Goal: Information Seeking & Learning: Learn about a topic

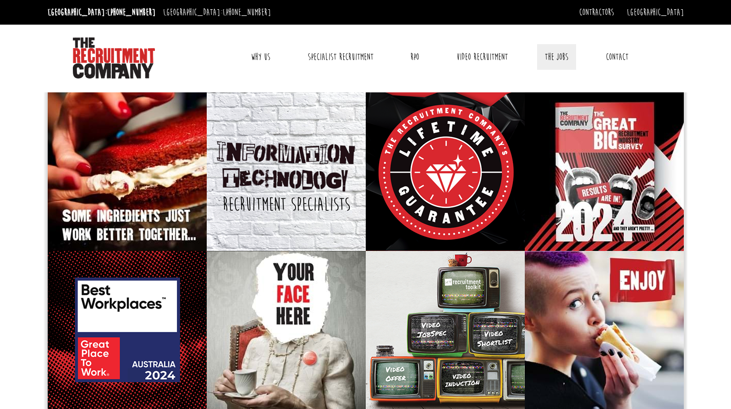
click at [566, 54] on link "The Jobs" at bounding box center [556, 57] width 39 height 26
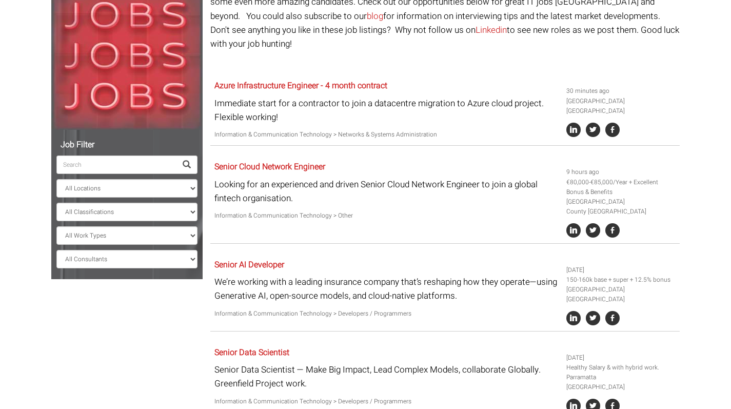
scroll to position [139, 0]
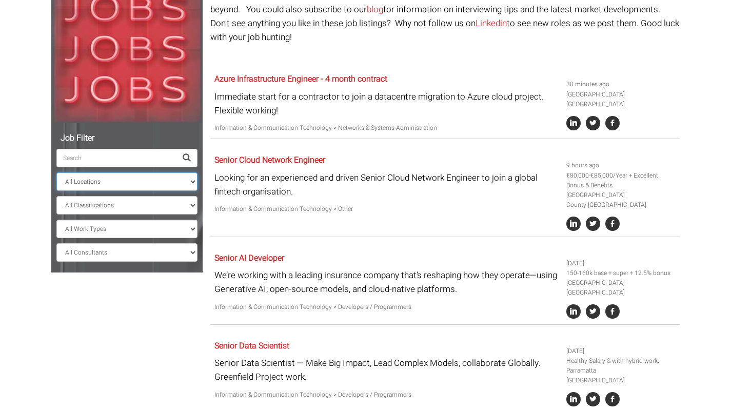
select select "[GEOGRAPHIC_DATA]"
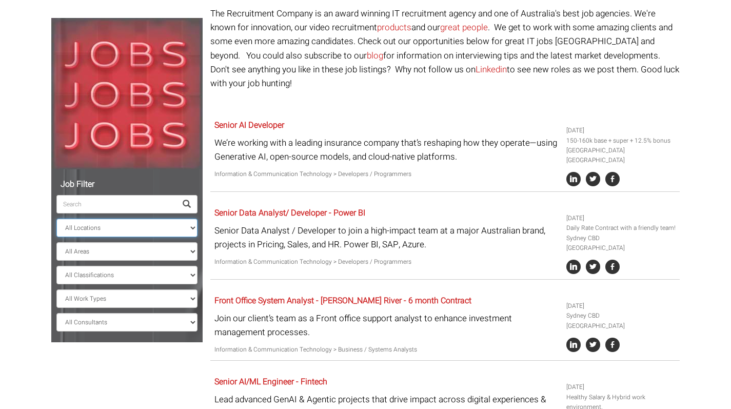
scroll to position [99, 0]
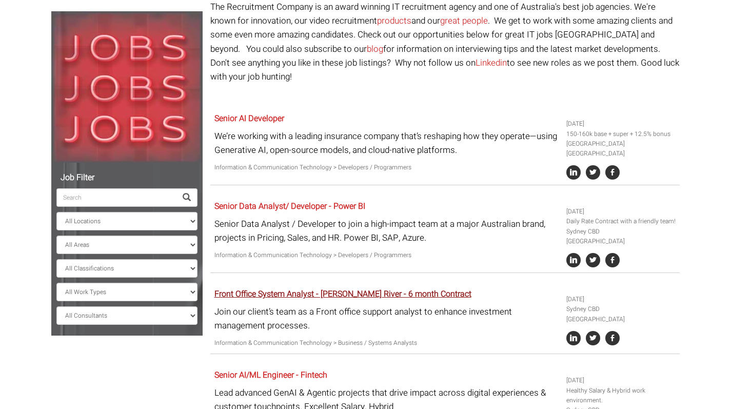
click at [307, 288] on link "Front Office System Analyst - [PERSON_NAME] River - 6 month Contract" at bounding box center [342, 294] width 257 height 12
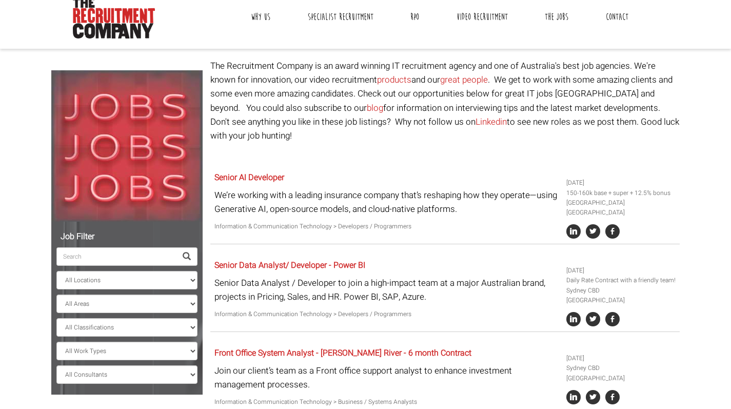
scroll to position [0, 0]
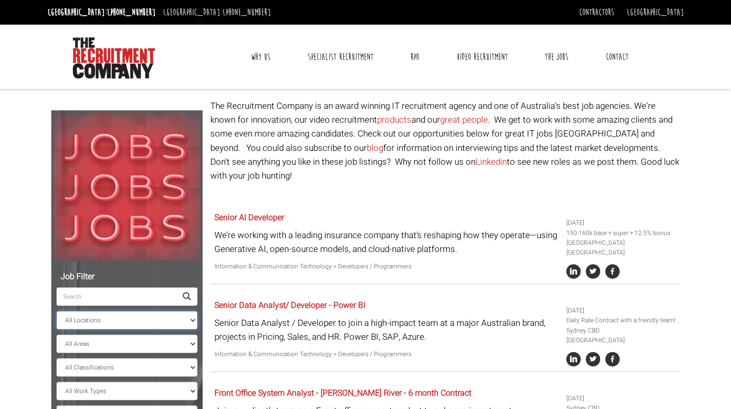
select select
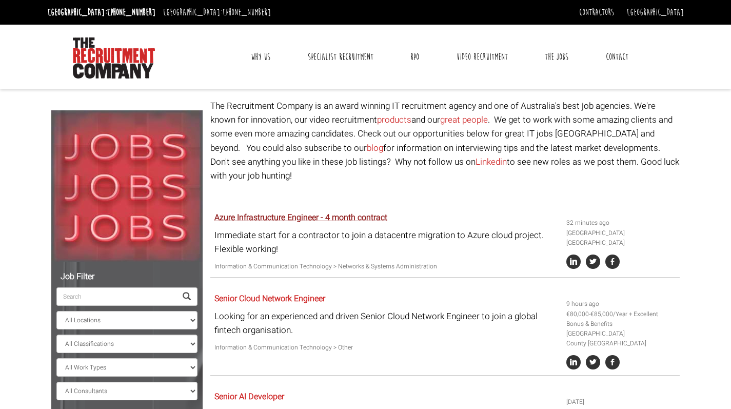
click at [262, 211] on link "Azure Infrastructure Engineer - 4 month contract" at bounding box center [300, 217] width 173 height 12
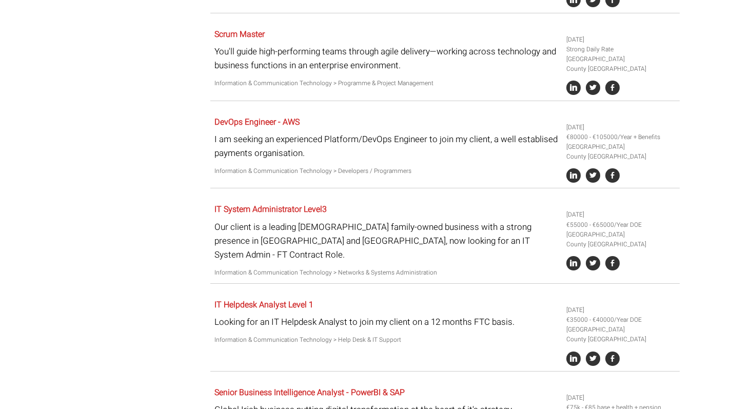
scroll to position [1844, 0]
